Goal: Ask a question

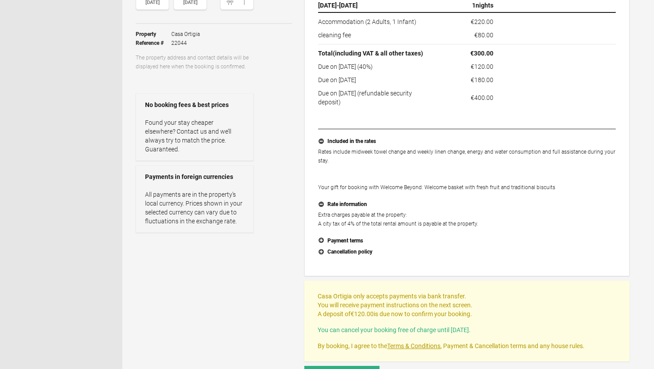
scroll to position [143, 0]
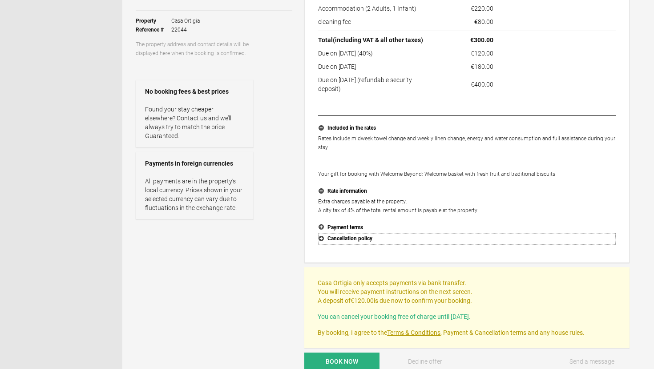
click at [342, 239] on button "Cancellation policy" at bounding box center [466, 239] width 297 height 12
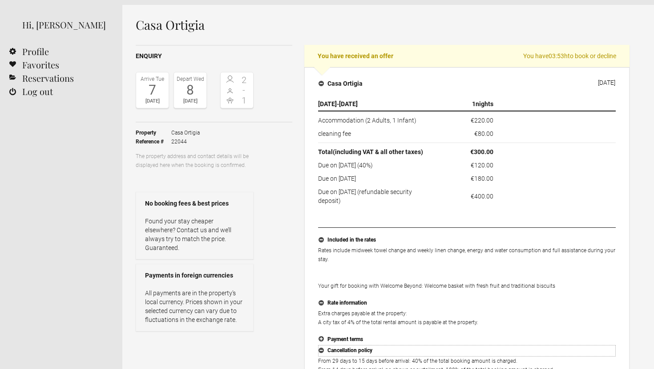
scroll to position [33, 0]
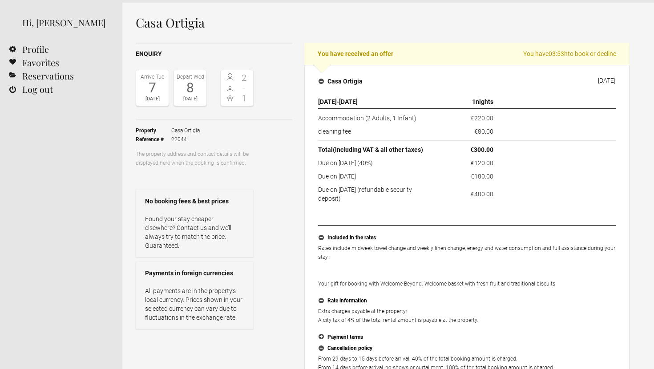
click at [154, 82] on div "7" at bounding box center [152, 87] width 28 height 13
click at [252, 77] on div "2 - 1" at bounding box center [236, 88] width 33 height 36
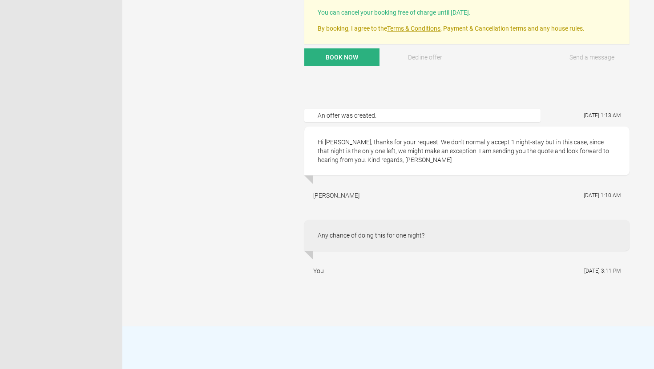
scroll to position [468, 0]
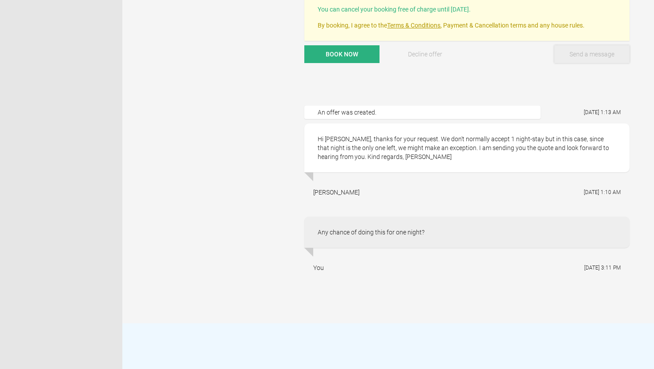
click at [594, 48] on button "Send a message" at bounding box center [591, 54] width 75 height 18
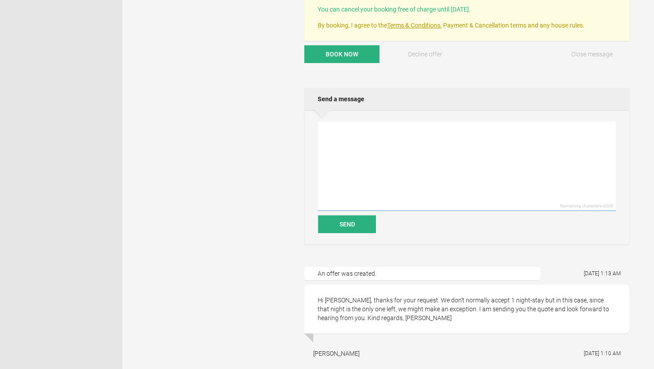
click at [483, 161] on textarea at bounding box center [466, 166] width 297 height 89
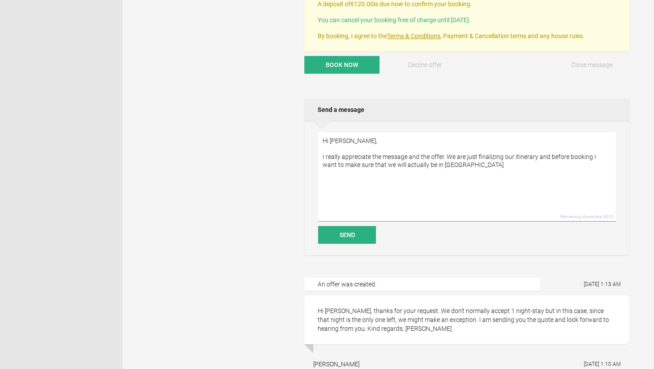
scroll to position [556, 0]
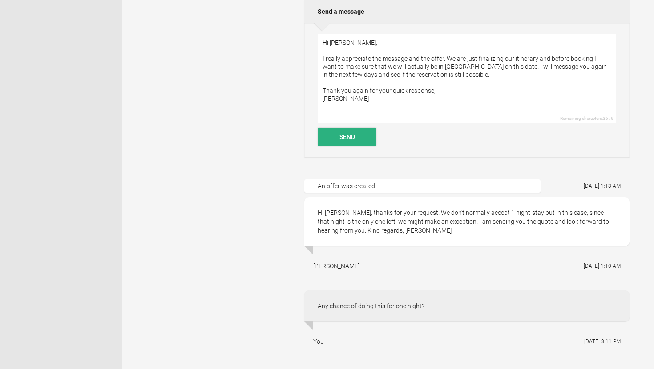
type textarea "Hi [PERSON_NAME], I really appreciate the message and the offer. We are just fi…"
click at [341, 133] on button "Send" at bounding box center [347, 137] width 58 height 18
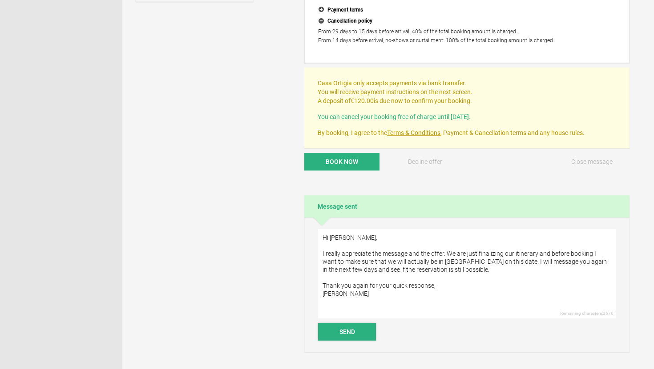
scroll to position [357, 0]
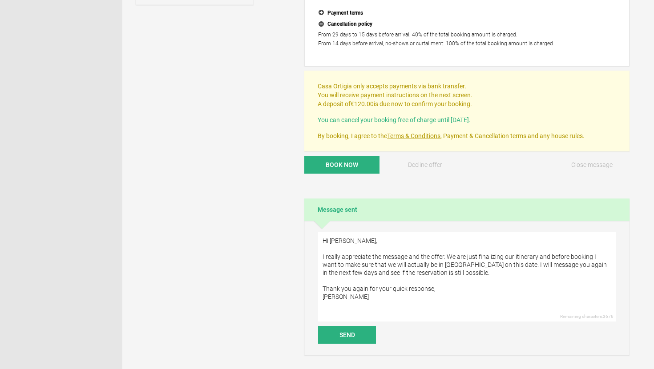
drag, startPoint x: 396, startPoint y: 118, endPoint x: 488, endPoint y: 120, distance: 91.6
click at [470, 120] on span "You can cancel your booking free of charge until [DATE]." at bounding box center [393, 119] width 153 height 7
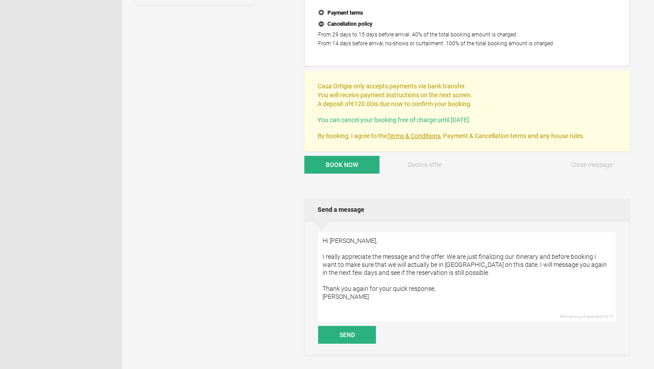
click at [506, 106] on p "Casa Ortigia only accepts payments via bank transfer. You will receive payment …" at bounding box center [466, 95] width 298 height 27
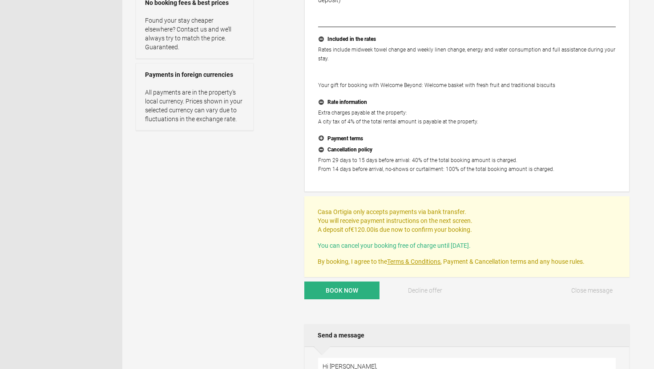
scroll to position [233, 0]
